Goal: Find contact information: Find contact information

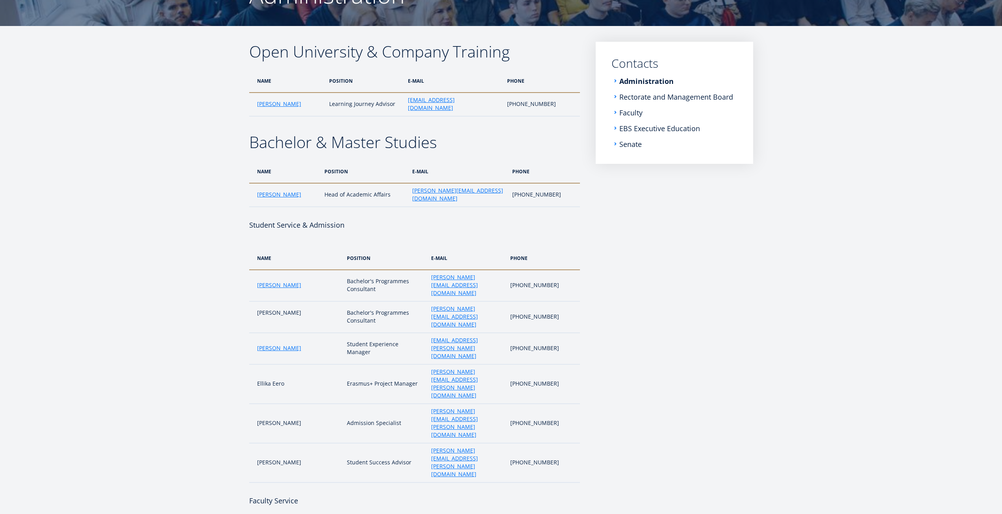
scroll to position [118, 0]
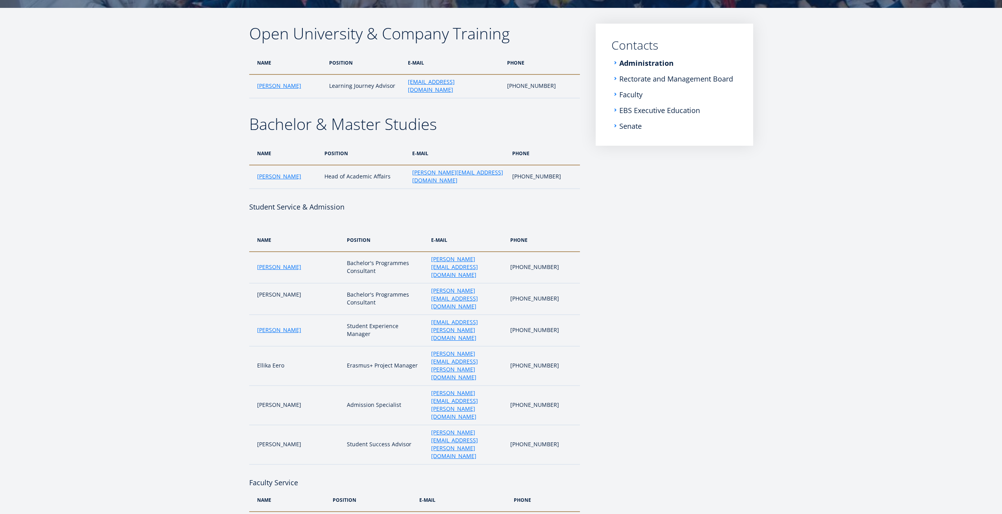
click at [280, 513] on link "Anu Sõeruer" at bounding box center [279, 523] width 44 height 8
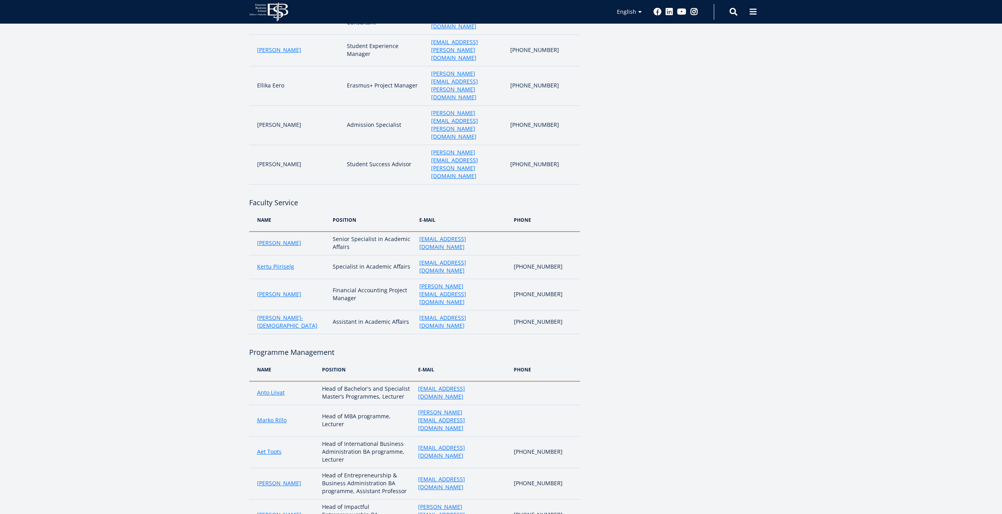
scroll to position [433, 0]
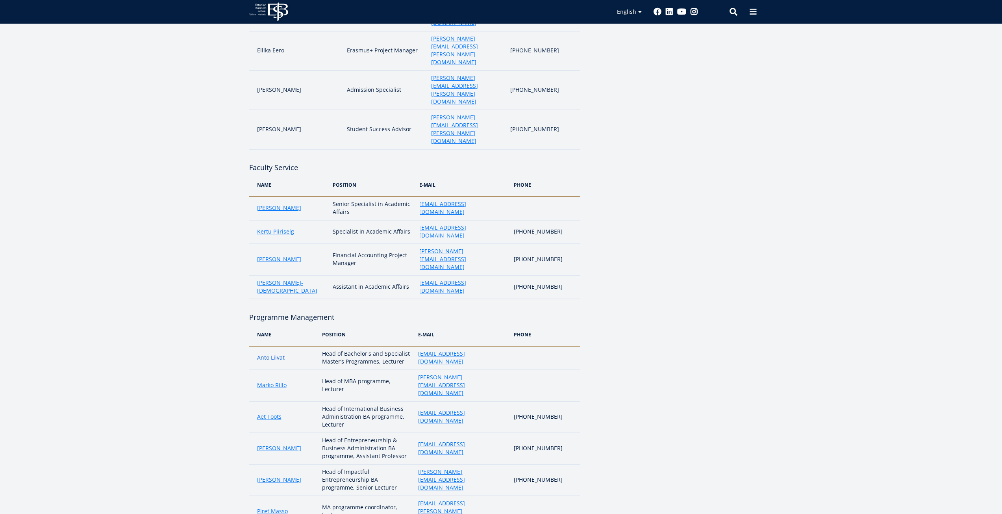
click at [258, 354] on link "Anto Liivat" at bounding box center [271, 358] width 28 height 8
click at [265, 381] on link "arko Rillo" at bounding box center [274, 385] width 24 height 8
click at [266, 413] on link "Aet Toots" at bounding box center [269, 417] width 24 height 8
click at [283, 444] on link "Katri Kerem" at bounding box center [279, 448] width 44 height 8
click at [269, 476] on link "Marge Täks" at bounding box center [279, 480] width 44 height 8
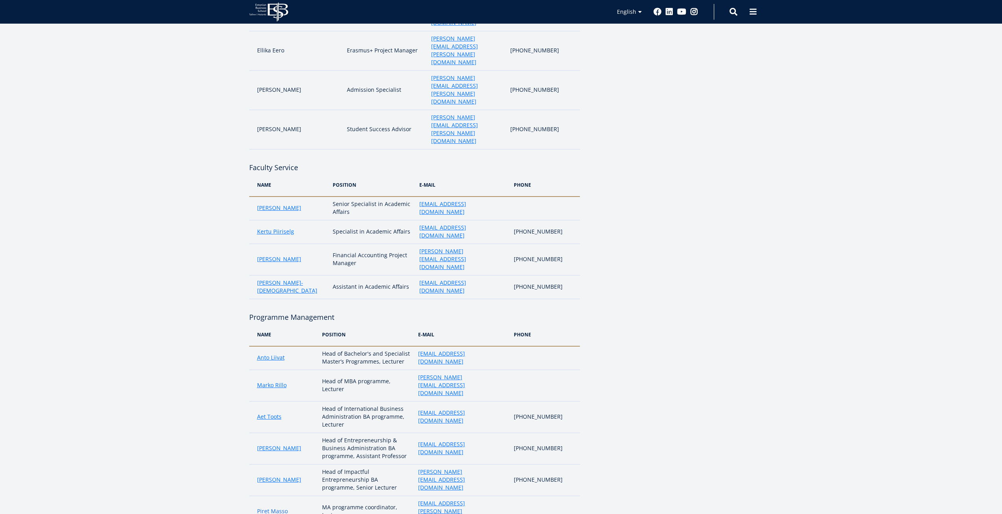
click at [280, 507] on link "Piret Masso" at bounding box center [272, 511] width 31 height 8
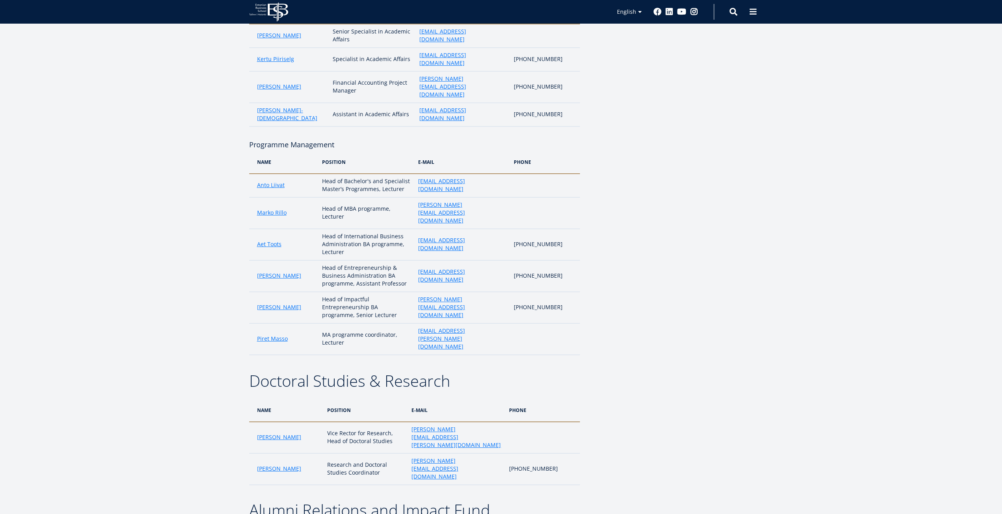
scroll to position [630, 0]
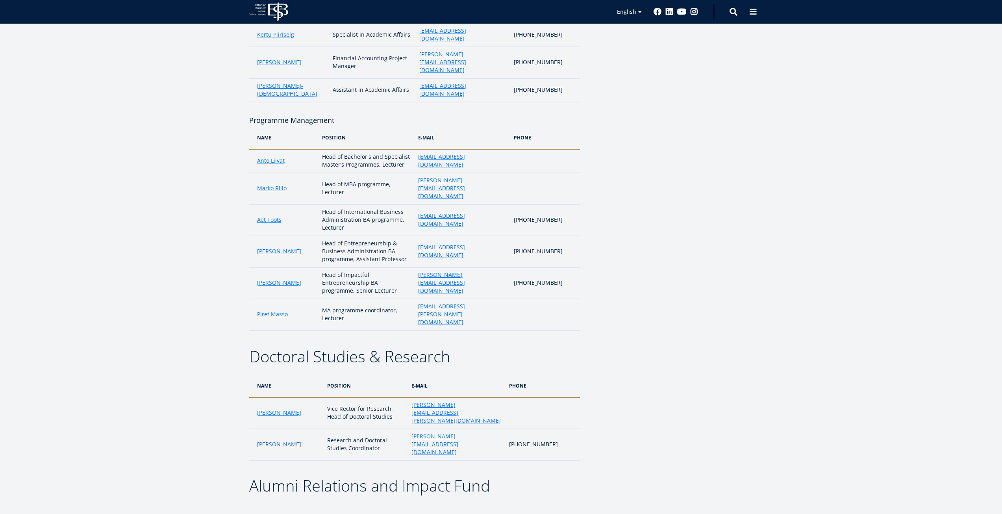
click at [258, 440] on link "Sigrid Lainevee" at bounding box center [279, 444] width 44 height 8
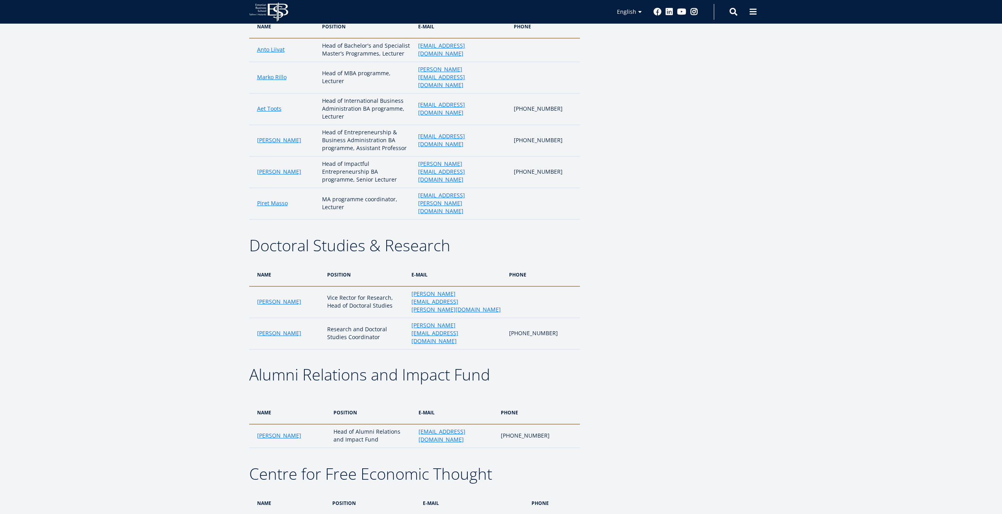
scroll to position [748, 0]
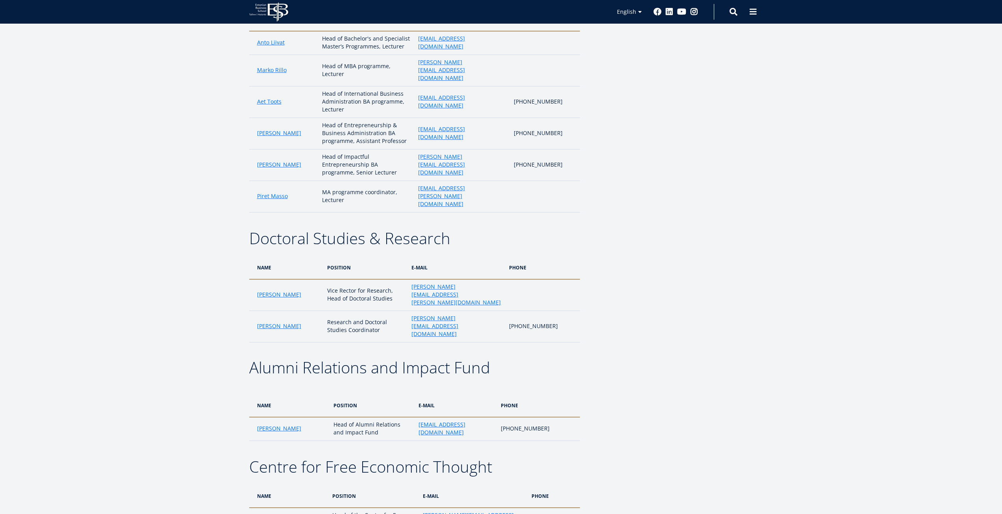
click at [283, 513] on link "Juan R. Saenz-Diez" at bounding box center [279, 519] width 44 height 8
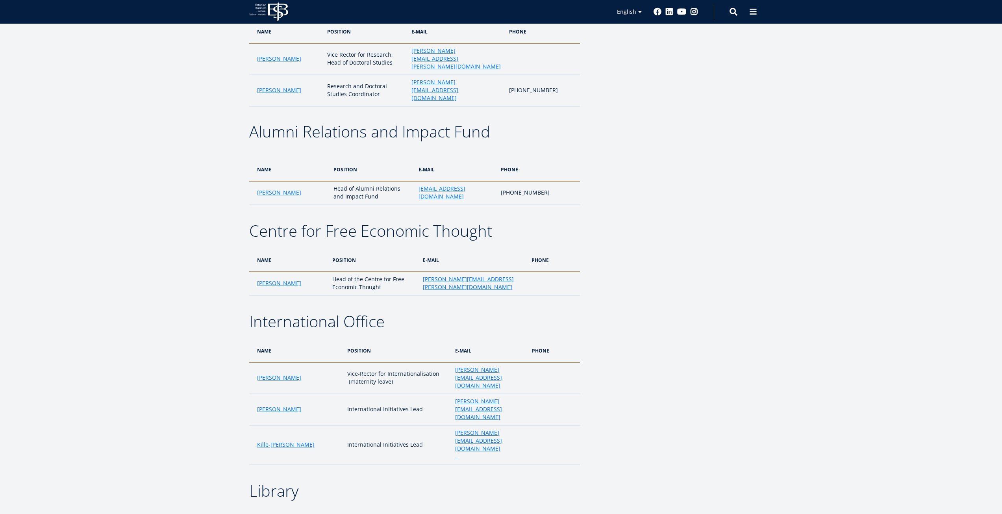
scroll to position [984, 0]
click at [290, 405] on link "Karolina Kuusik" at bounding box center [279, 409] width 44 height 8
click at [295, 440] on link "Kille-Ingeri Liivoja" at bounding box center [285, 444] width 57 height 8
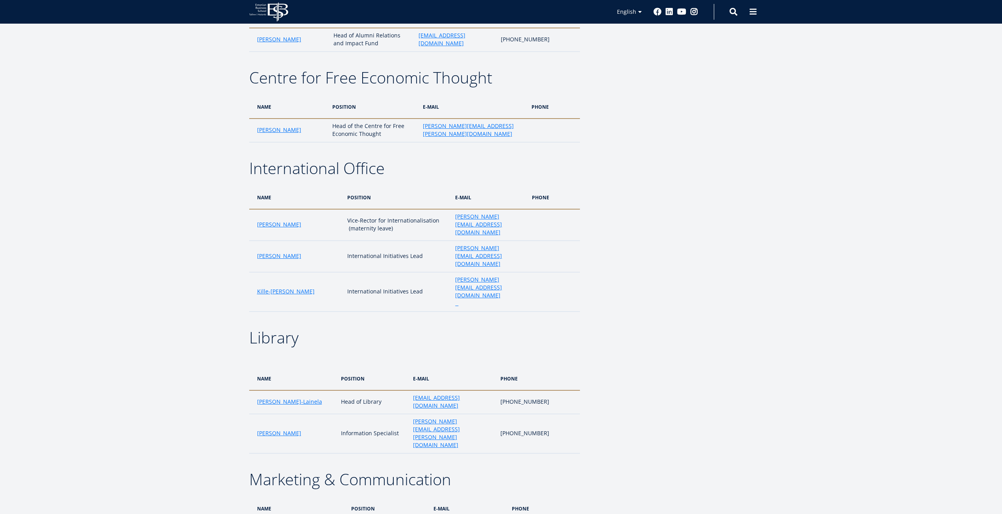
scroll to position [1142, 0]
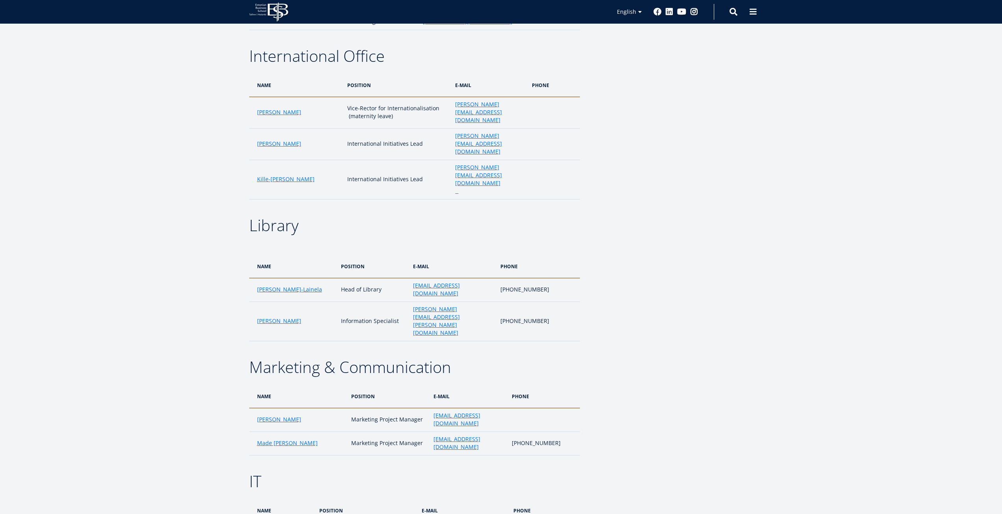
scroll to position [1260, 0]
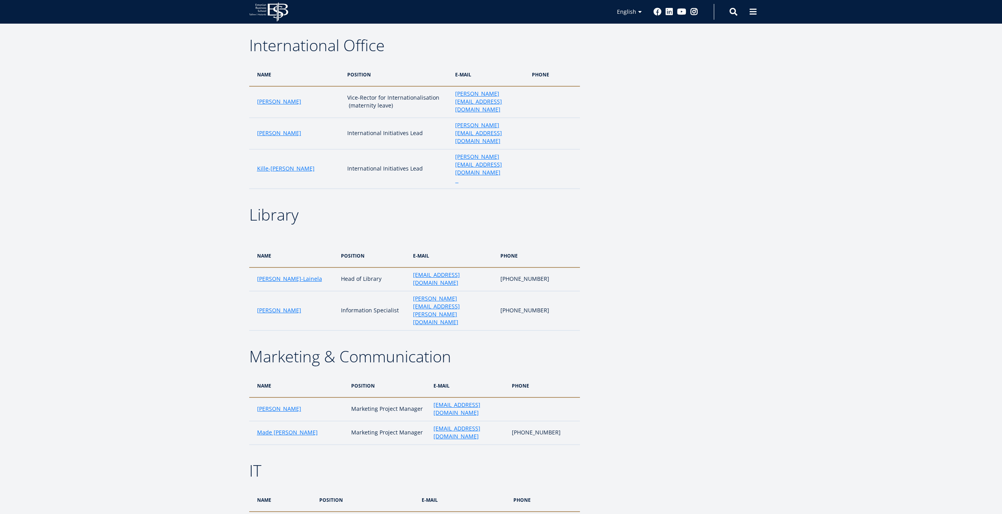
click at [278, 513] on link "Maris Moorus" at bounding box center [279, 523] width 44 height 8
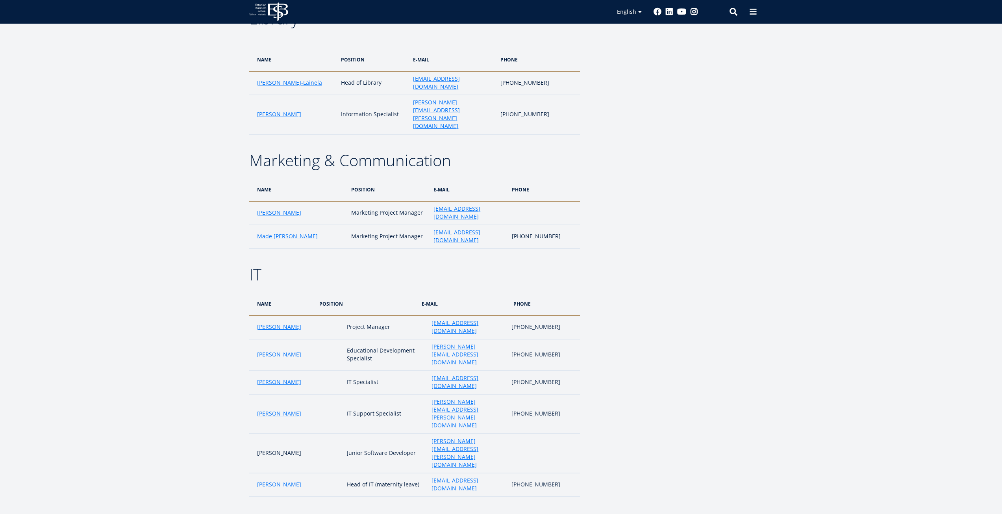
scroll to position [1457, 0]
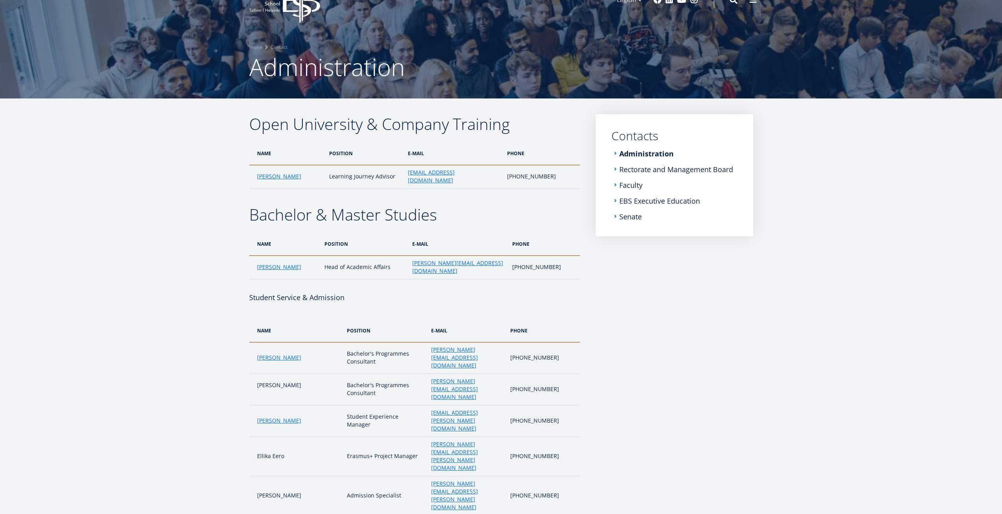
scroll to position [0, 0]
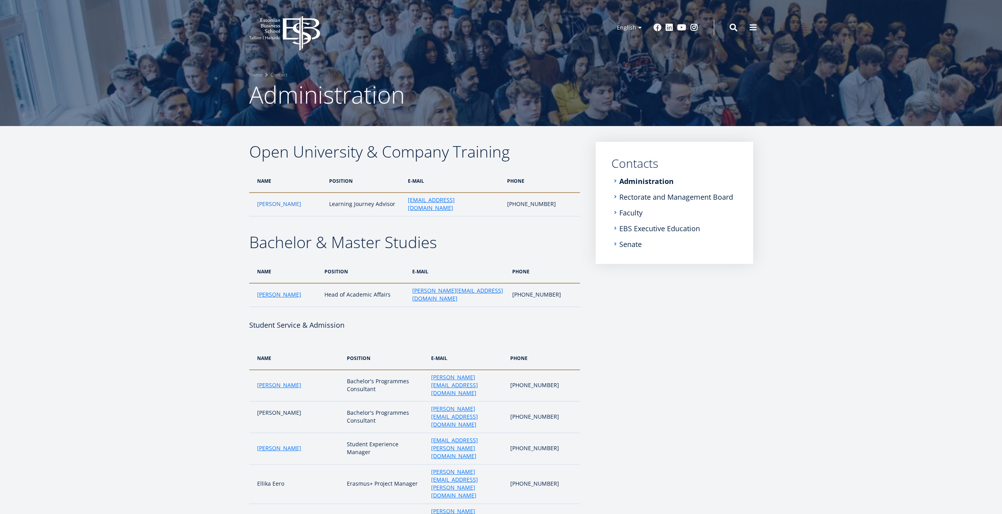
click at [268, 201] on link "Kadri Osula" at bounding box center [279, 204] width 44 height 8
click at [280, 444] on link "[PERSON_NAME]" at bounding box center [279, 448] width 44 height 8
click at [281, 291] on link "Monika Siiraki" at bounding box center [279, 295] width 44 height 8
click at [280, 381] on link "Maria Kottsova" at bounding box center [279, 385] width 44 height 8
click at [264, 200] on link "Kadri Osula" at bounding box center [279, 204] width 44 height 8
